Goal: Use online tool/utility: Utilize a website feature to perform a specific function

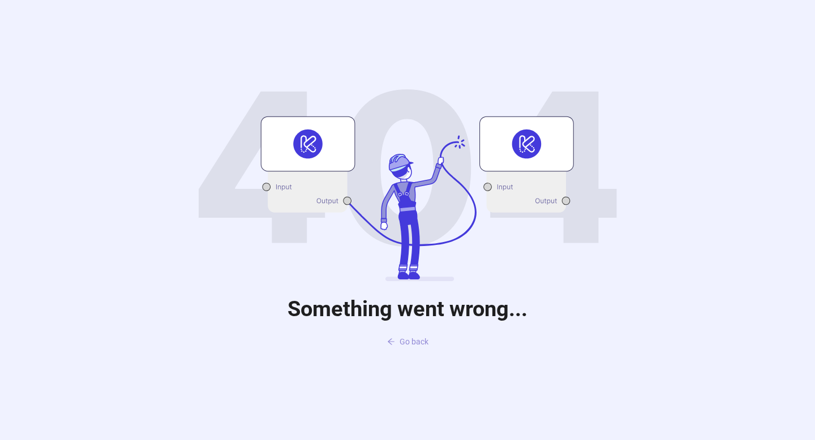
click at [413, 344] on span "Go back" at bounding box center [413, 341] width 29 height 9
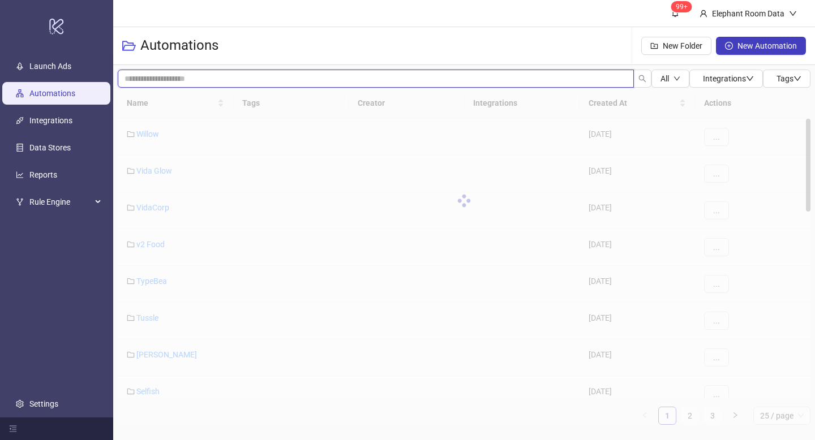
click at [375, 76] on input "search" at bounding box center [376, 79] width 516 height 18
type input "*****"
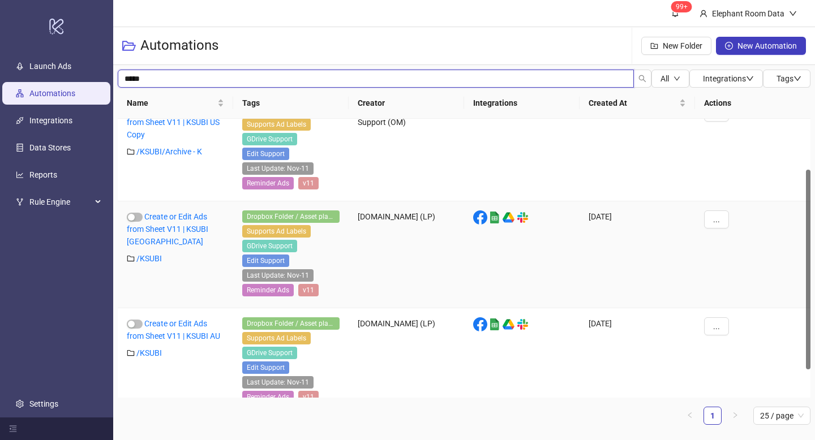
scroll to position [110, 0]
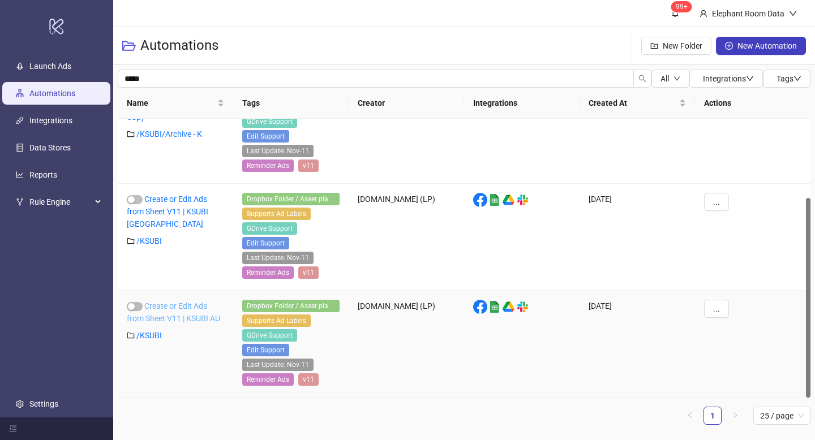
click at [191, 313] on link "Create or Edit Ads from Sheet V11 | KSUBI AU" at bounding box center [173, 313] width 93 height 22
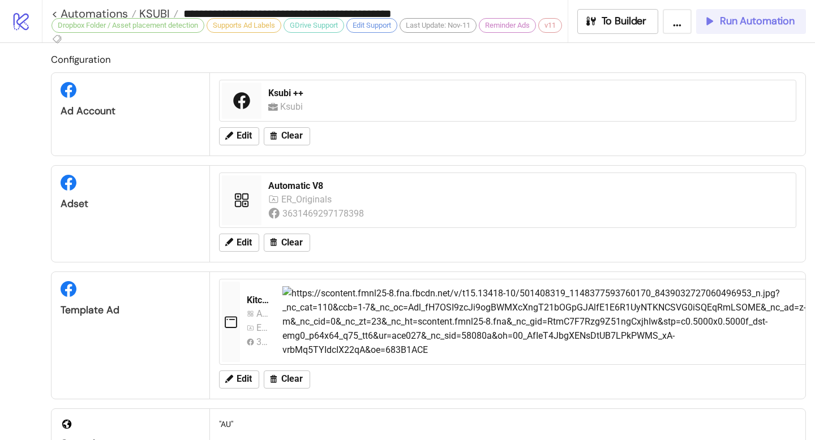
click at [775, 25] on span "Run Automation" at bounding box center [757, 21] width 75 height 13
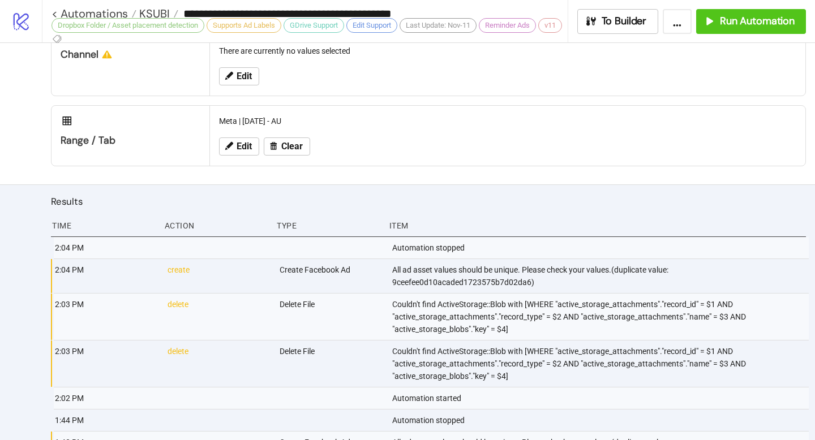
scroll to position [752, 0]
